Goal: Task Accomplishment & Management: Use online tool/utility

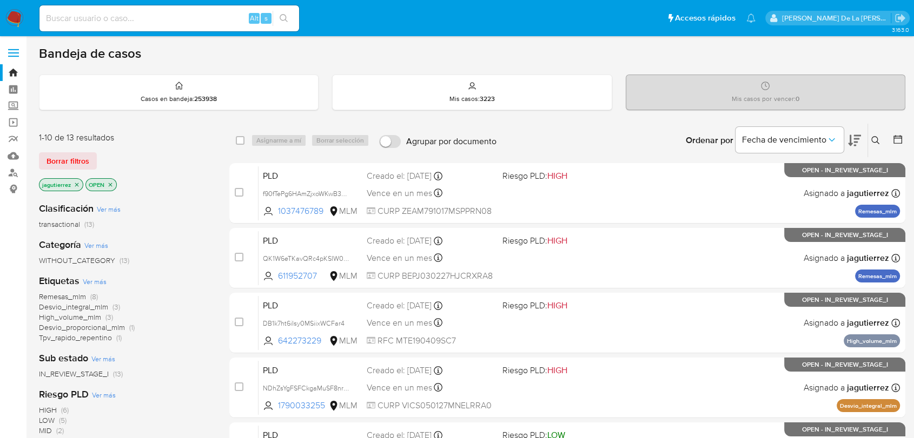
click at [77, 188] on p "jagutierrez" at bounding box center [60, 185] width 43 height 12
click at [77, 183] on icon "close-filter" at bounding box center [77, 185] width 4 height 4
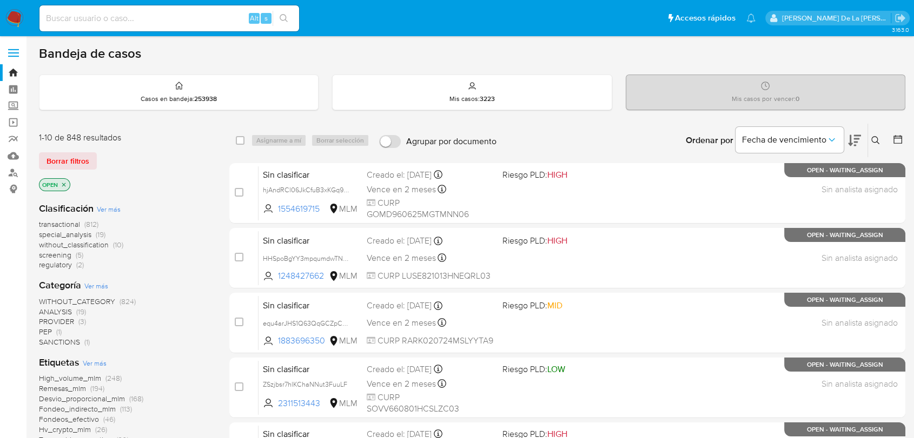
click at [59, 254] on span "screening" at bounding box center [55, 255] width 32 height 11
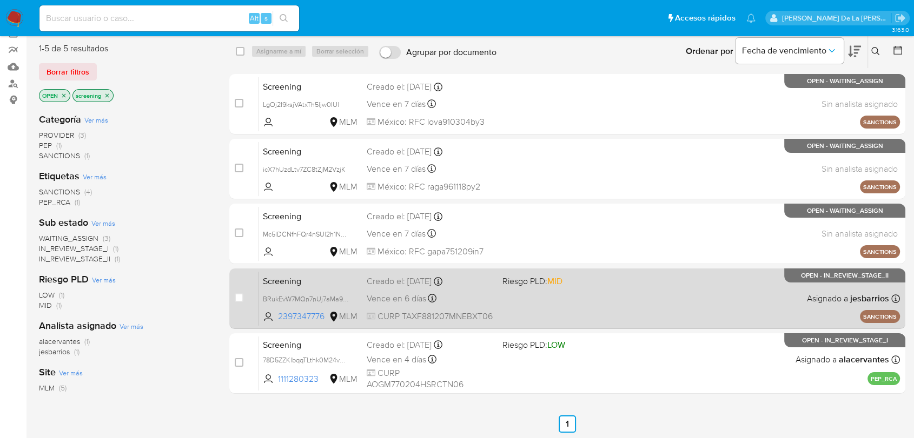
scroll to position [60, 0]
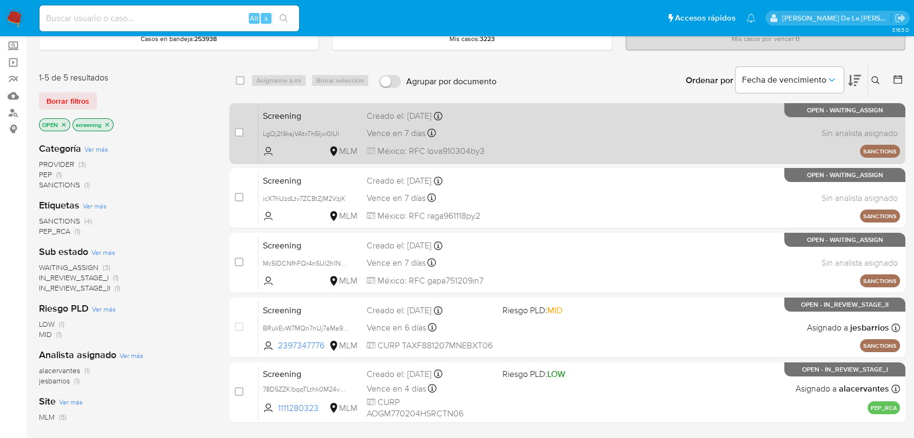
click at [574, 129] on div "Screening LgOj2I9ksjVAtxTh5ljw0IUl MLM Creado el: 08/10/2025 Creado el: 08/10/2…" at bounding box center [578, 133] width 641 height 55
click at [296, 136] on span "LgOj2I9ksjVAtxTh5ljw0IUl" at bounding box center [301, 134] width 76 height 10
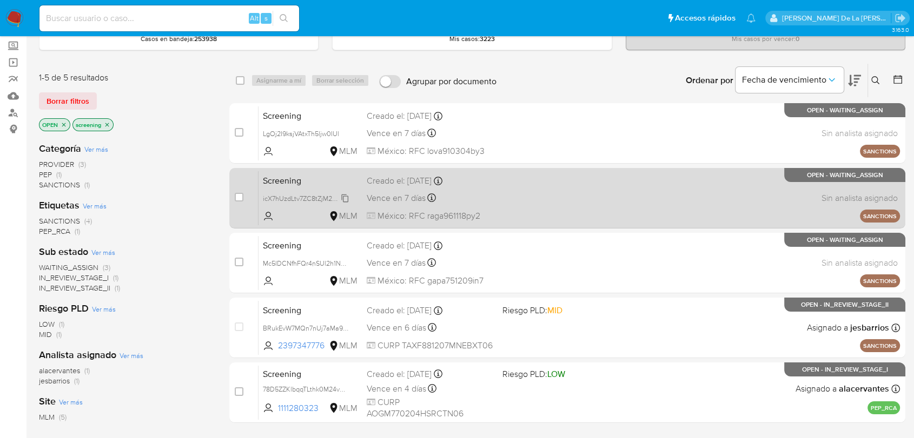
click at [292, 200] on span "icX7hUzdLtv7ZC8tZjM2VzjK" at bounding box center [304, 198] width 83 height 12
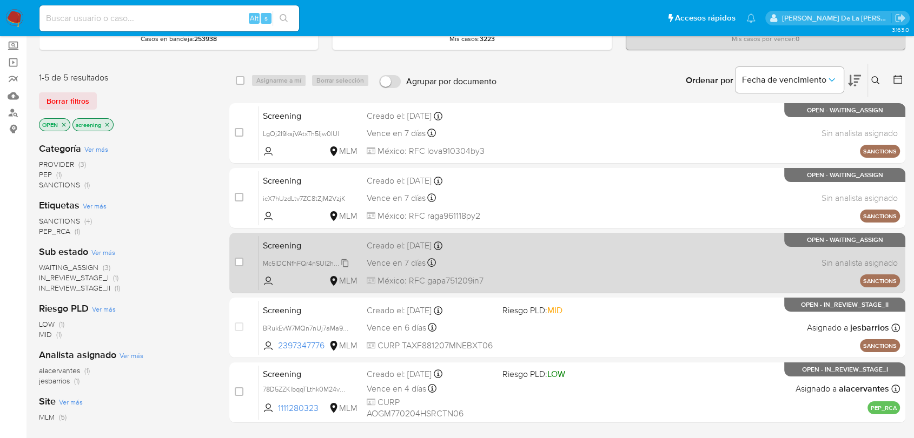
click at [317, 263] on span "Mc5IDCNfhFQr4nSUl2h1N3Hx" at bounding box center [308, 263] width 90 height 12
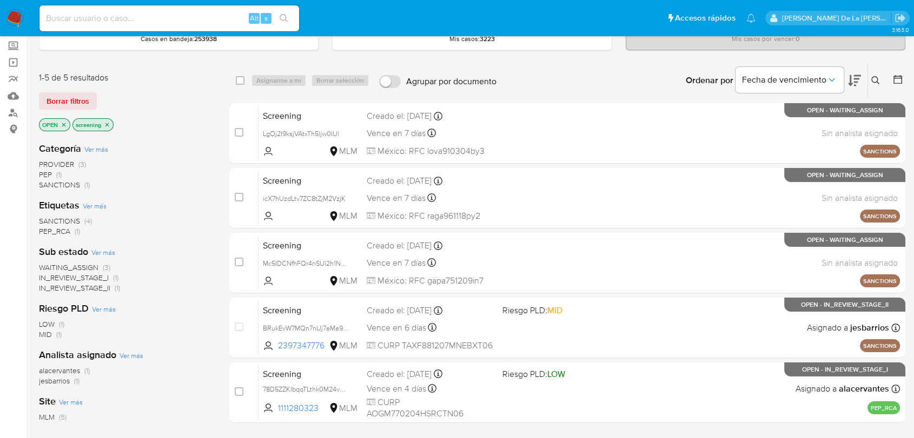
click at [81, 12] on input at bounding box center [168, 18] width 259 height 14
paste input "2186329338"
type input "2186329338"
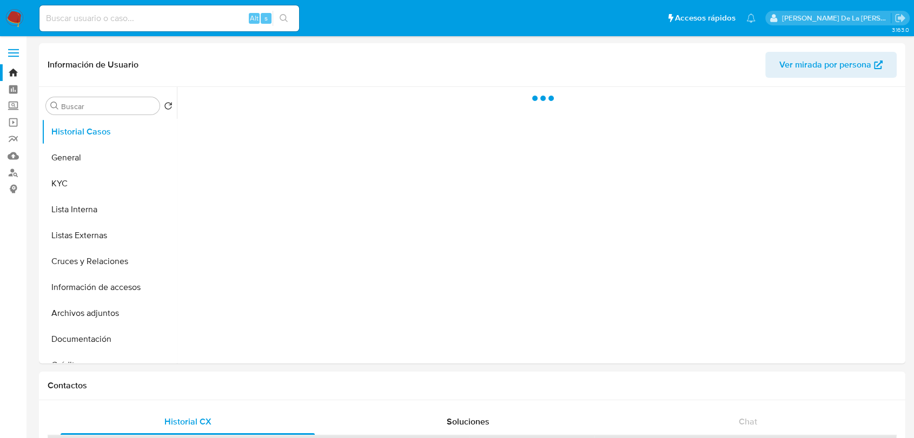
select select "10"
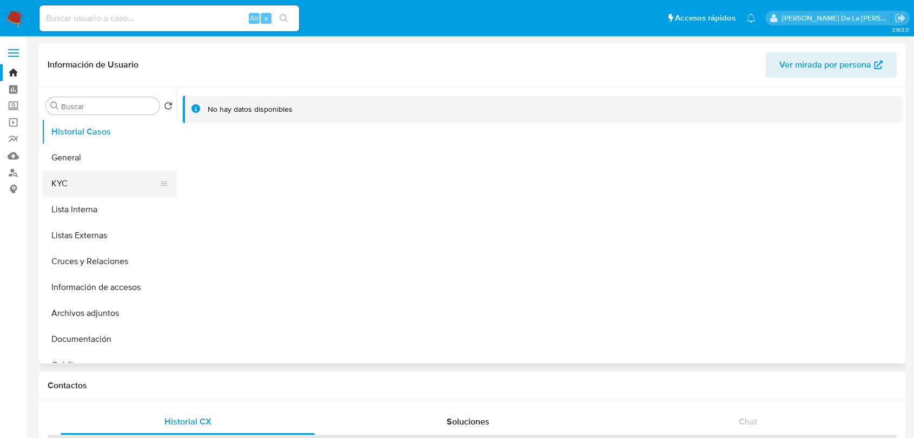
click at [120, 171] on button "KYC" at bounding box center [105, 184] width 126 height 26
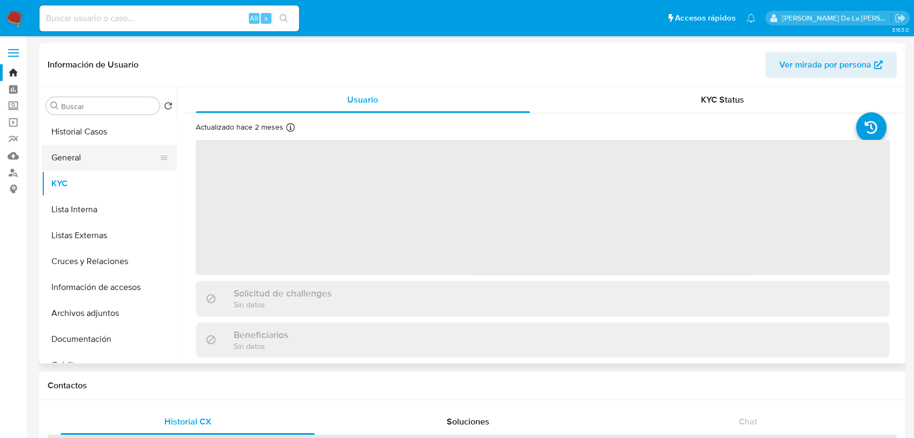
click at [96, 158] on button "General" at bounding box center [105, 158] width 126 height 26
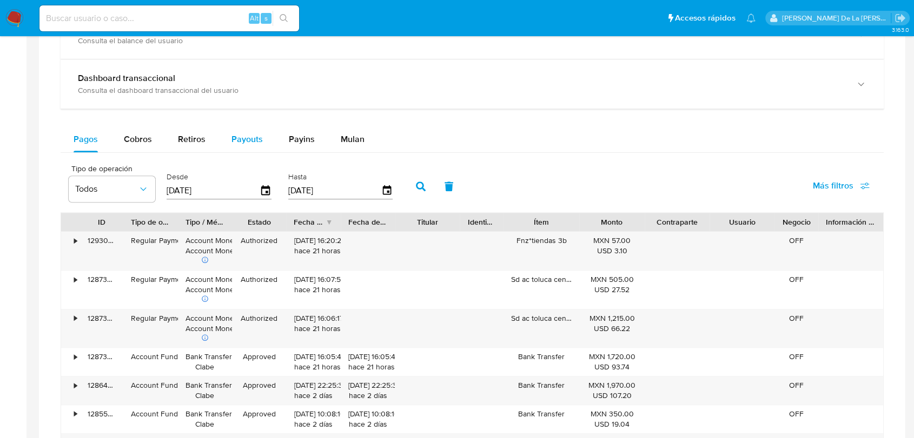
scroll to position [571, 0]
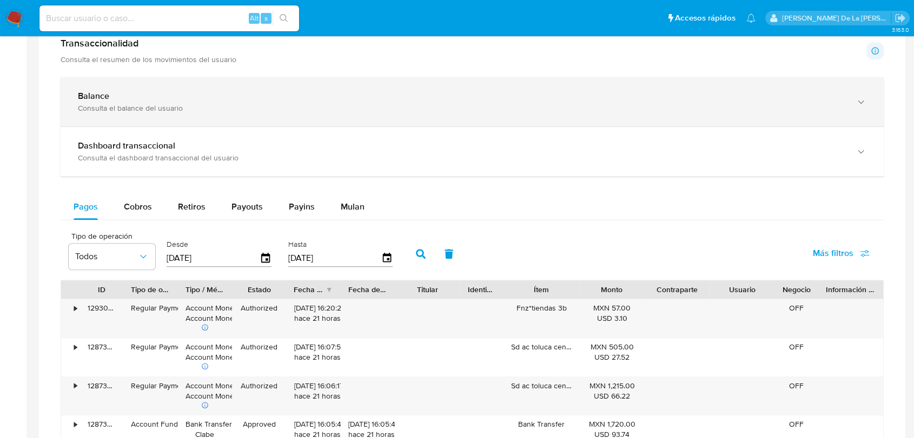
click at [191, 97] on div "Balance" at bounding box center [461, 96] width 766 height 11
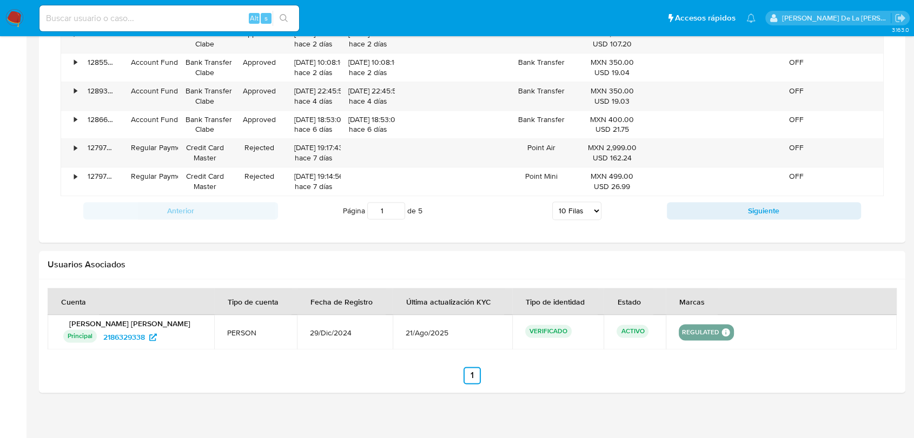
scroll to position [1356, 0]
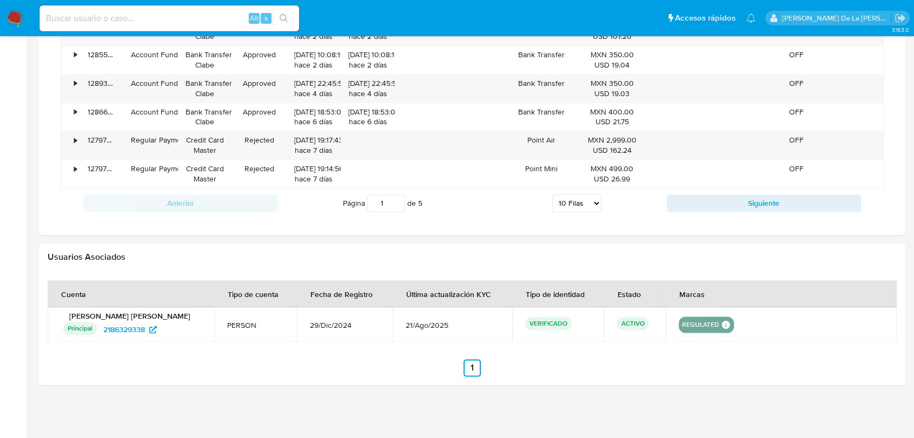
click at [601, 347] on section at bounding box center [472, 329] width 849 height 96
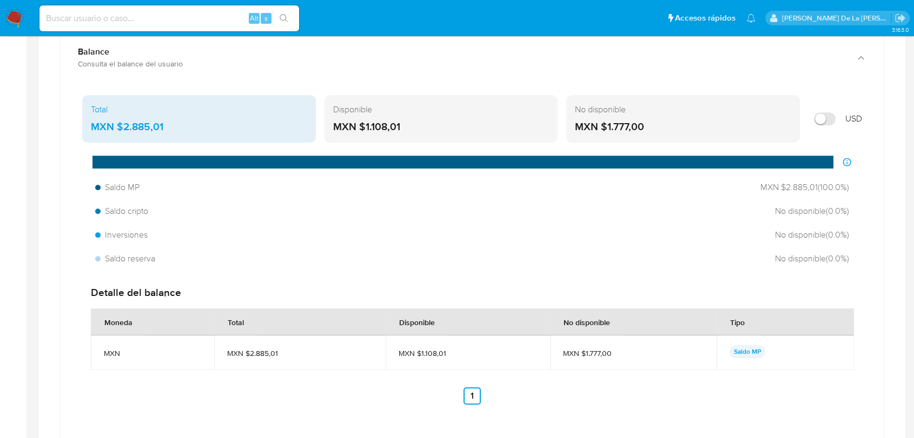
scroll to position [523, 0]
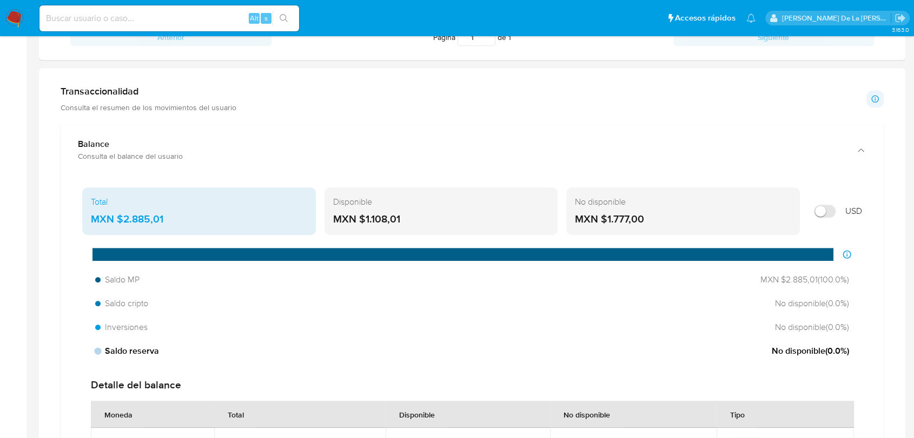
click at [601, 347] on div "Saldo reserva No disponible ( 0.0 %)" at bounding box center [472, 351] width 762 height 21
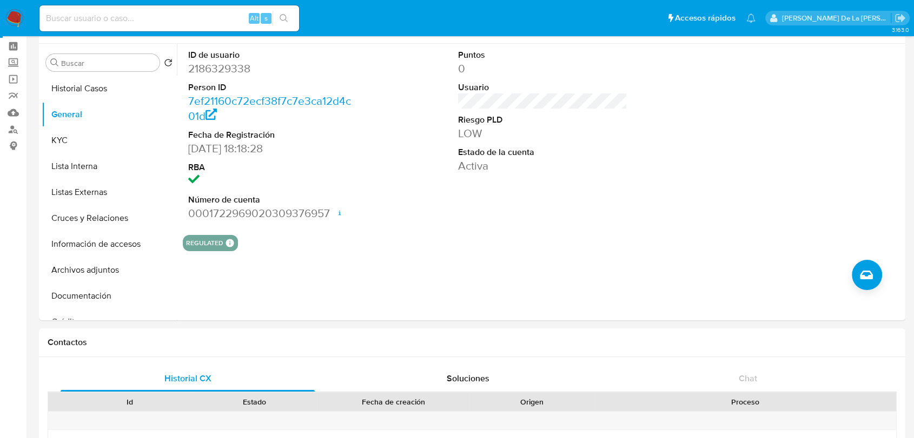
scroll to position [0, 0]
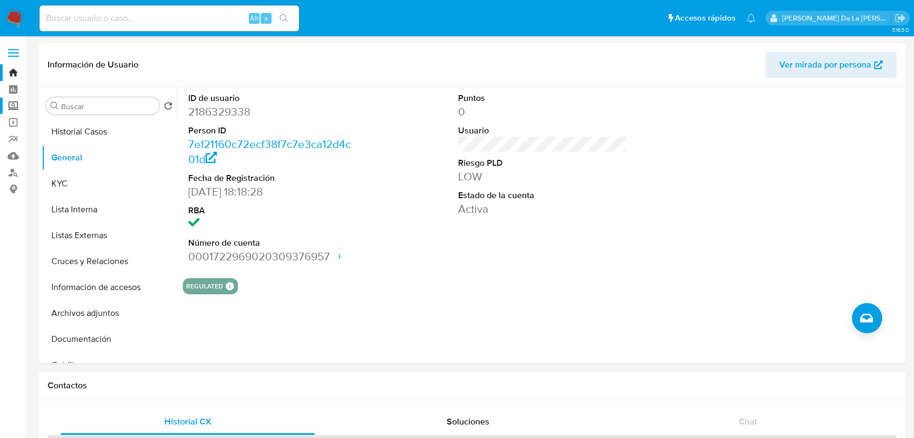
click at [14, 105] on label "Screening" at bounding box center [64, 106] width 129 height 17
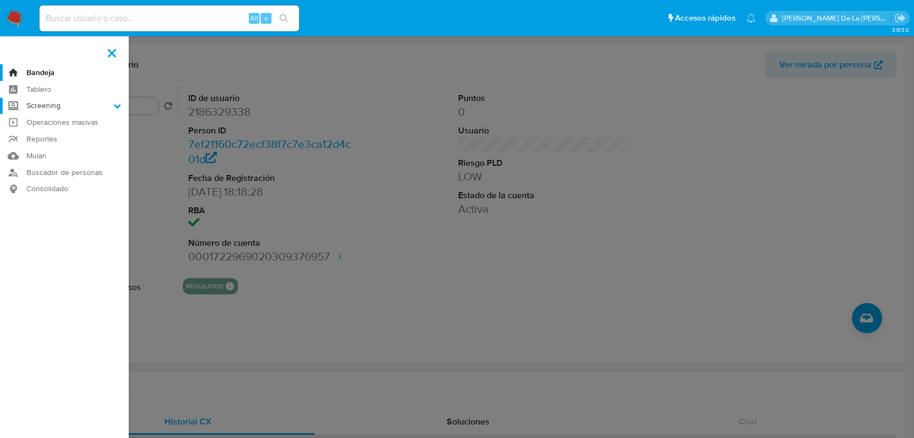
click at [0, 0] on input "Screening" at bounding box center [0, 0] width 0 height 0
click at [49, 148] on link "Herramientas" at bounding box center [64, 149] width 129 height 14
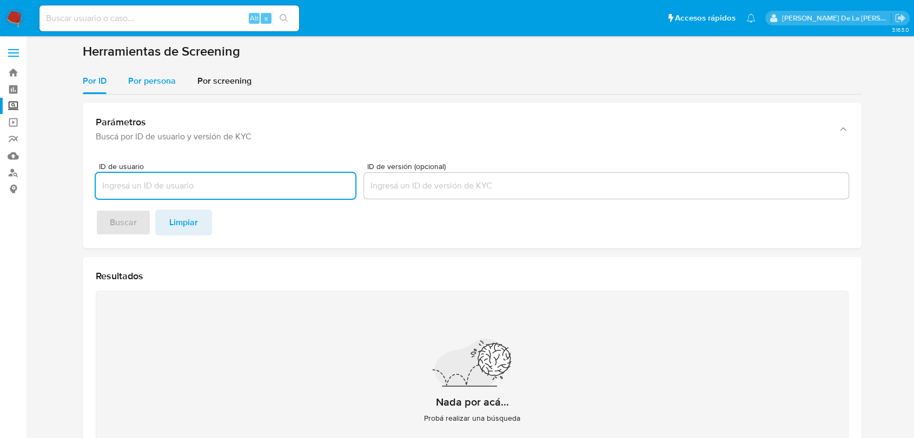
click at [157, 77] on span "Por persona" at bounding box center [152, 81] width 48 height 12
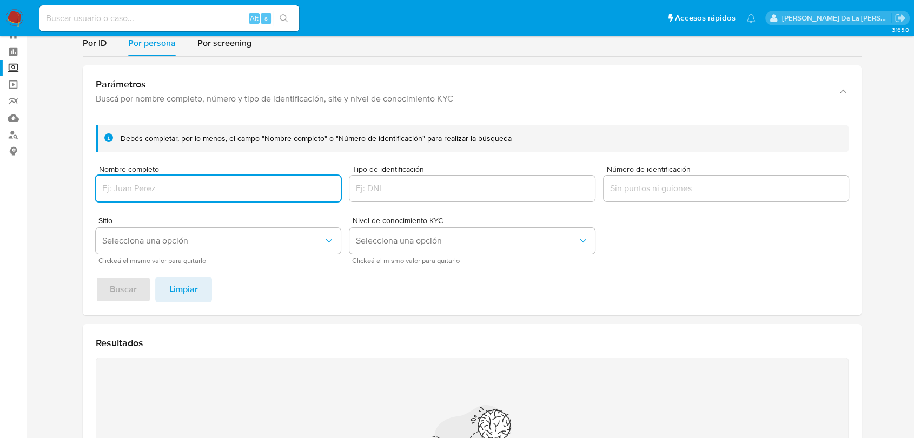
scroll to position [43, 0]
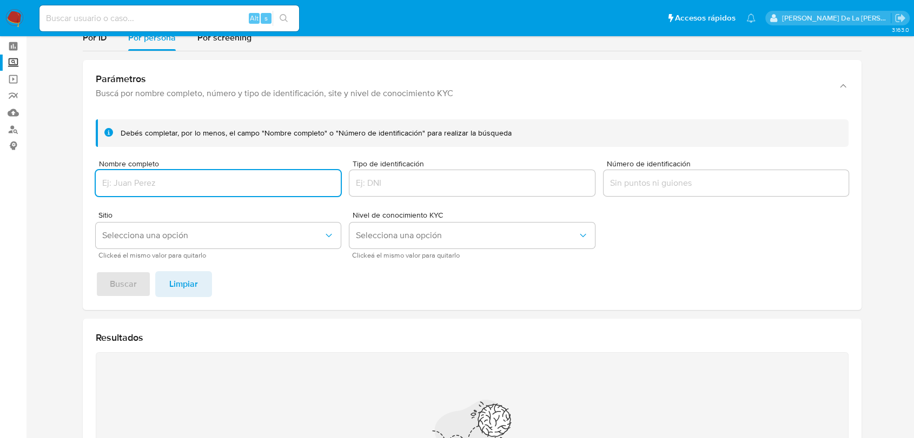
click at [432, 183] on input "Tipo de identificación" at bounding box center [471, 183] width 245 height 14
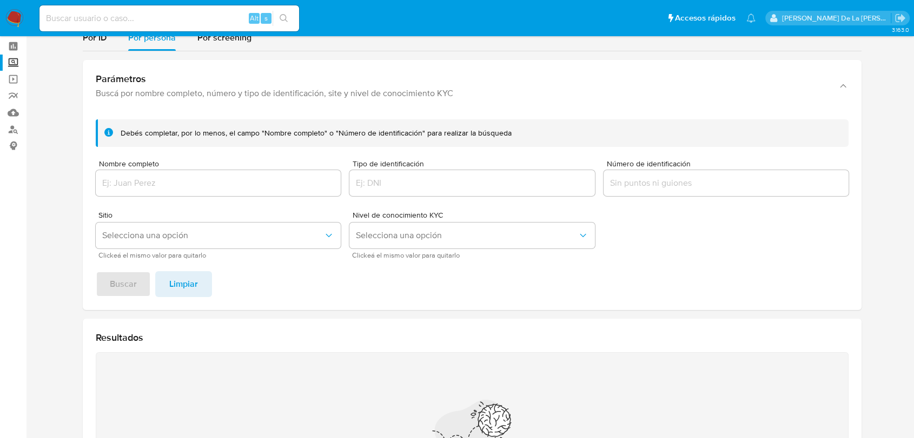
click at [691, 218] on form "Debés completar, por lo menos, el campo "Nombre completo" o "Número de identifi…" at bounding box center [472, 188] width 752 height 139
click at [666, 191] on div at bounding box center [725, 183] width 245 height 26
click at [653, 182] on input "Número de identificación" at bounding box center [725, 183] width 245 height 14
click at [665, 237] on form "Debés completar, por lo menos, el campo "Nombre completo" o "Número de identifi…" at bounding box center [472, 188] width 752 height 139
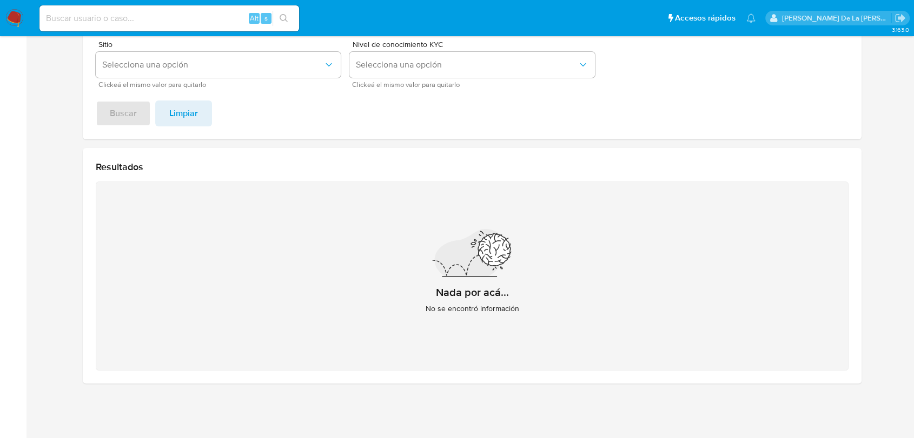
scroll to position [0, 0]
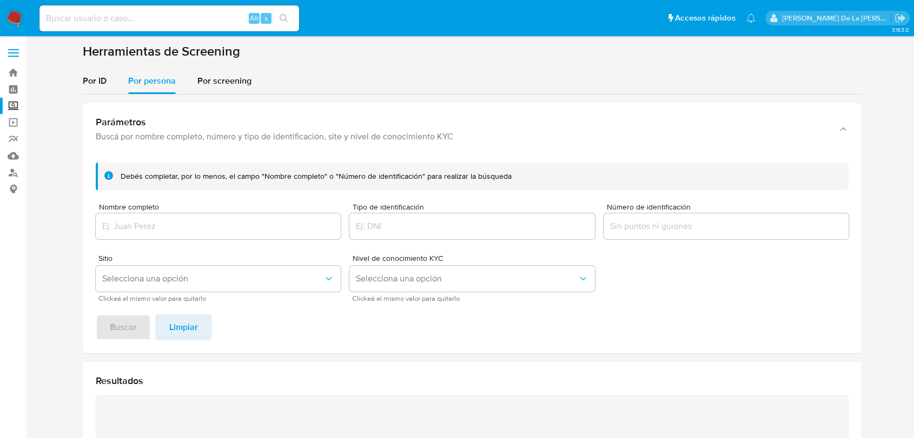
click at [11, 19] on img at bounding box center [14, 18] width 18 height 18
